Goal: Information Seeking & Learning: Learn about a topic

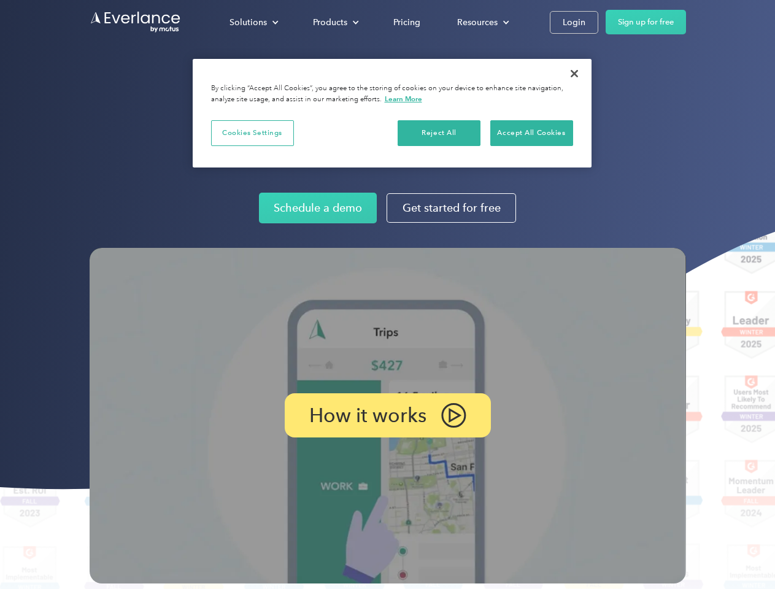
click at [387, 294] on img at bounding box center [388, 415] width 596 height 335
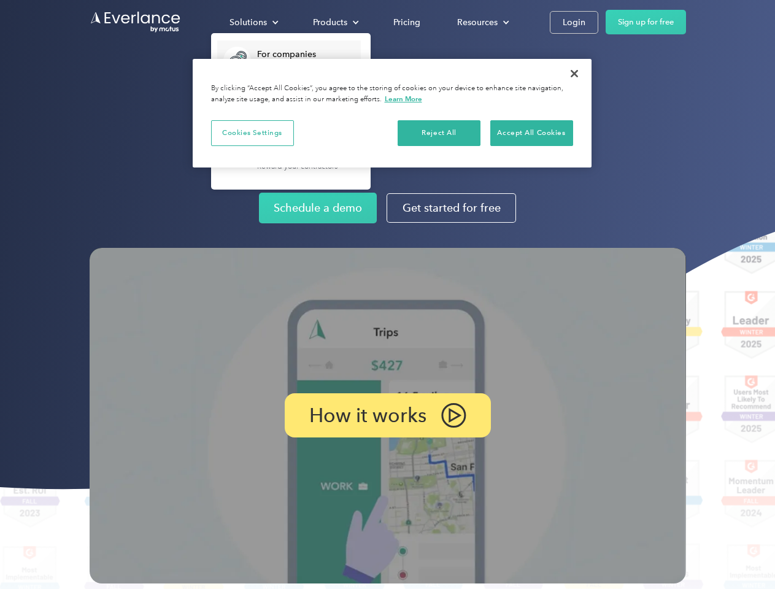
click at [253, 22] on div "Solutions" at bounding box center [247, 22] width 37 height 15
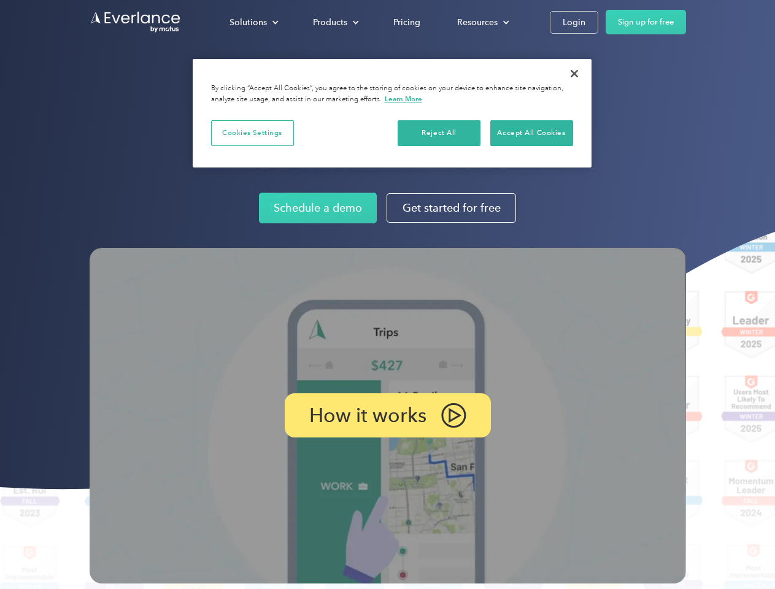
click at [334, 22] on div "Products" at bounding box center [330, 22] width 34 height 15
click at [481, 22] on div "Resources" at bounding box center [477, 22] width 40 height 15
click at [387, 415] on p "How it works" at bounding box center [367, 415] width 117 height 15
click at [252, 132] on button "Cookies Settings" at bounding box center [252, 133] width 83 height 26
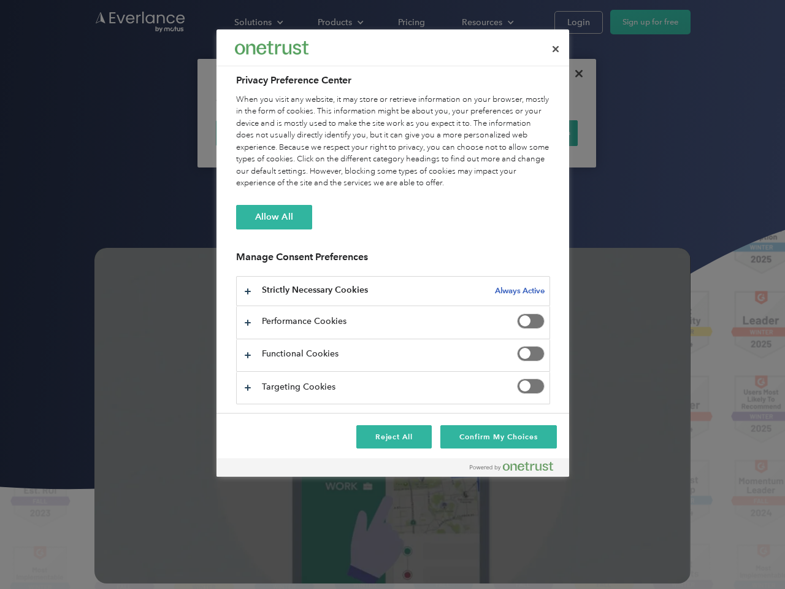
click at [439, 132] on div "When you visit any website, it may store or retrieve information on your browse…" at bounding box center [393, 142] width 314 height 96
click at [531, 132] on div "When you visit any website, it may store or retrieve information on your browse…" at bounding box center [393, 142] width 314 height 96
click at [574, 74] on div at bounding box center [392, 294] width 785 height 589
